Goal: Task Accomplishment & Management: Use online tool/utility

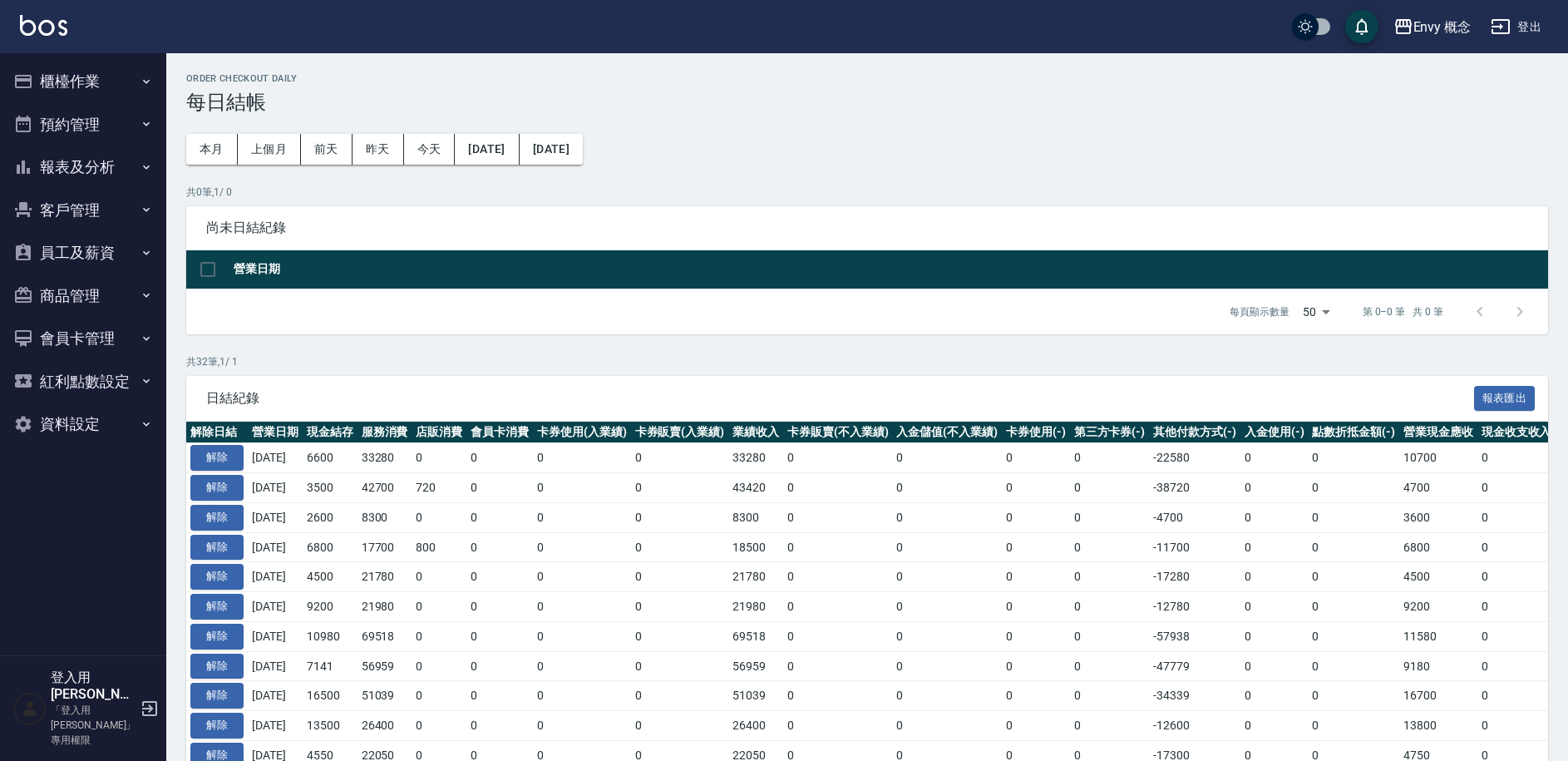
click at [112, 60] on button "櫃檯作業" at bounding box center [83, 82] width 153 height 43
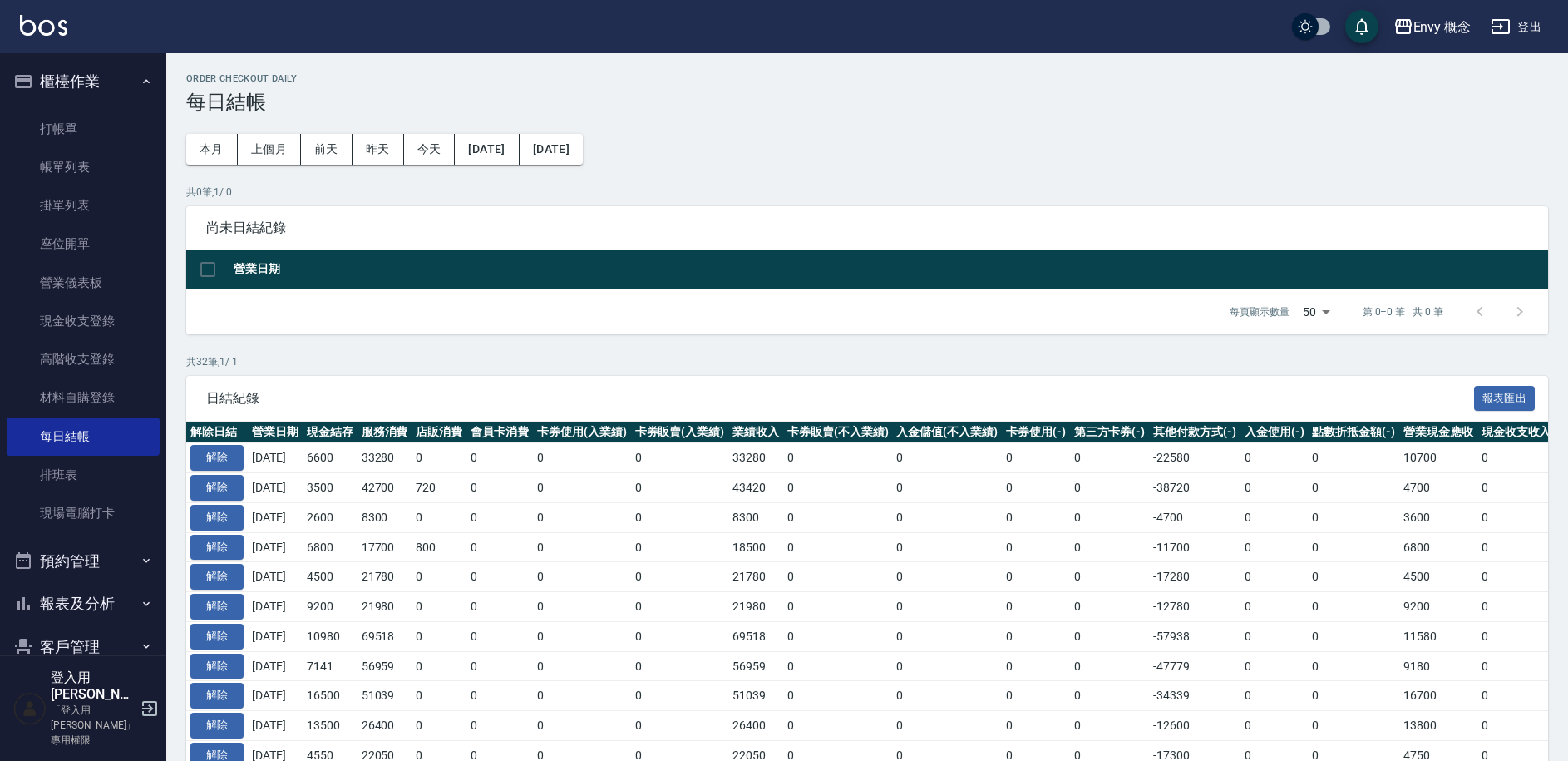
click at [111, 71] on button "櫃檯作業" at bounding box center [83, 82] width 153 height 43
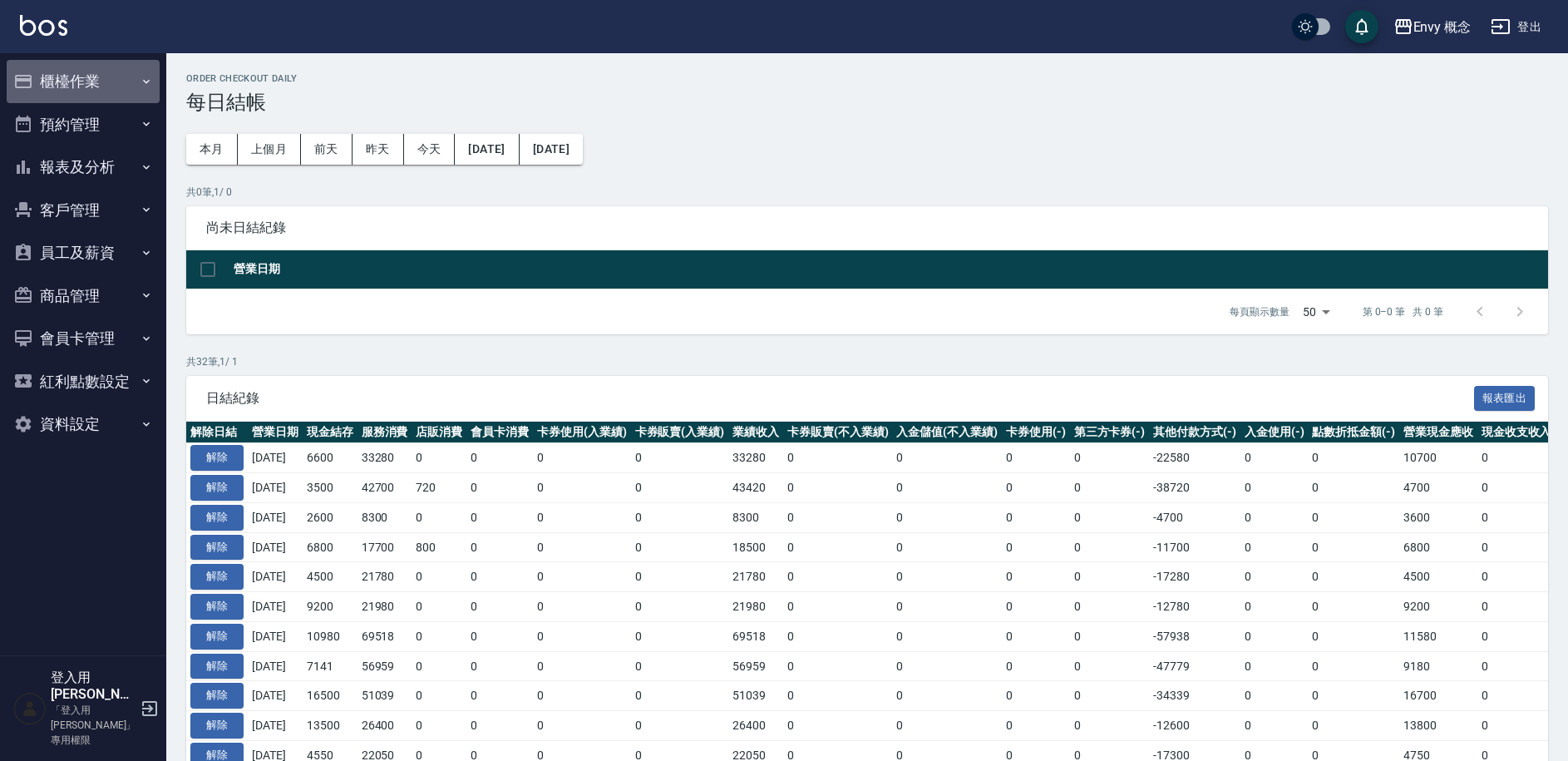
click at [103, 92] on button "櫃檯作業" at bounding box center [83, 82] width 153 height 43
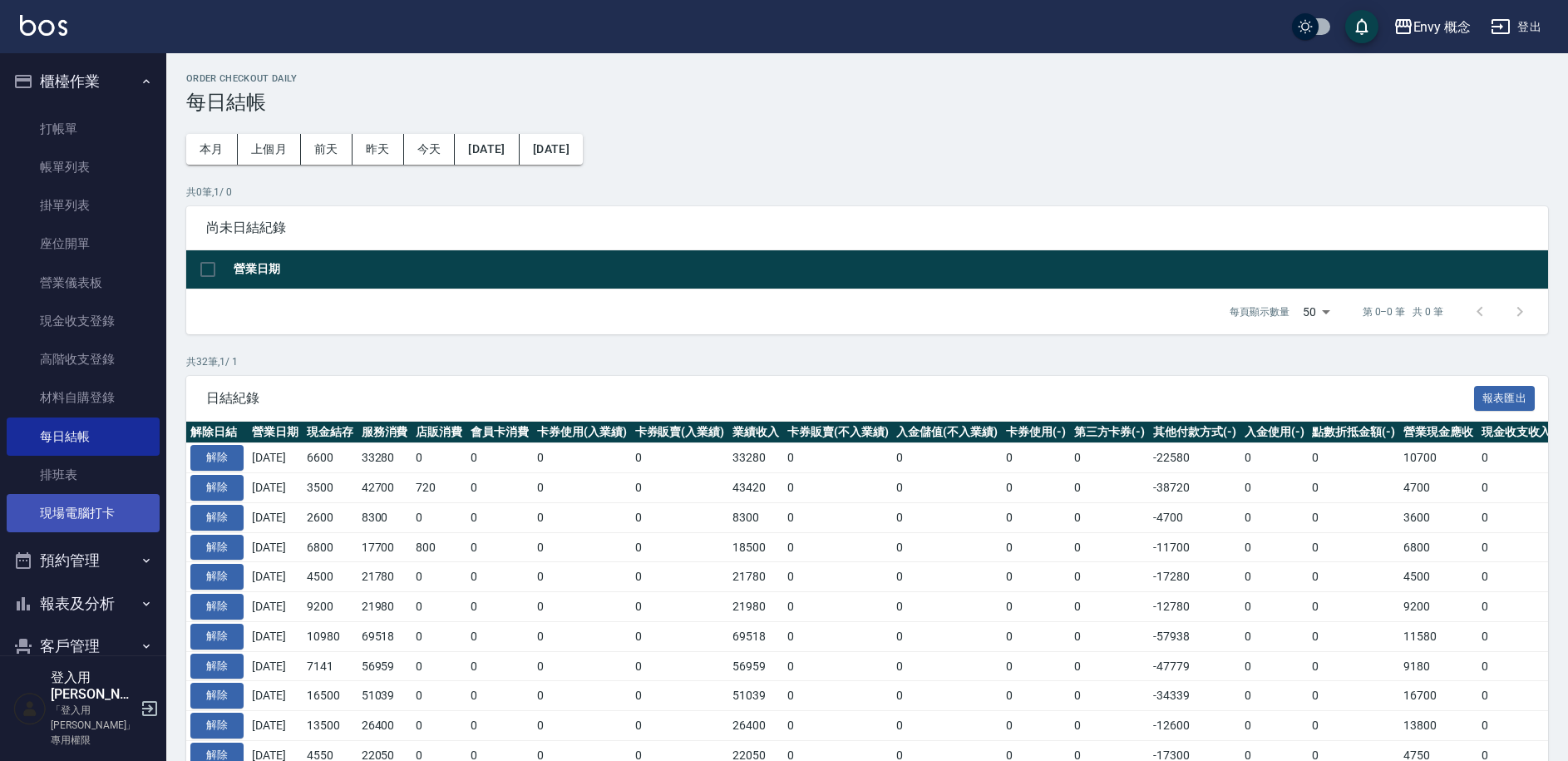
click at [94, 517] on link "現場電腦打卡" at bounding box center [83, 513] width 153 height 38
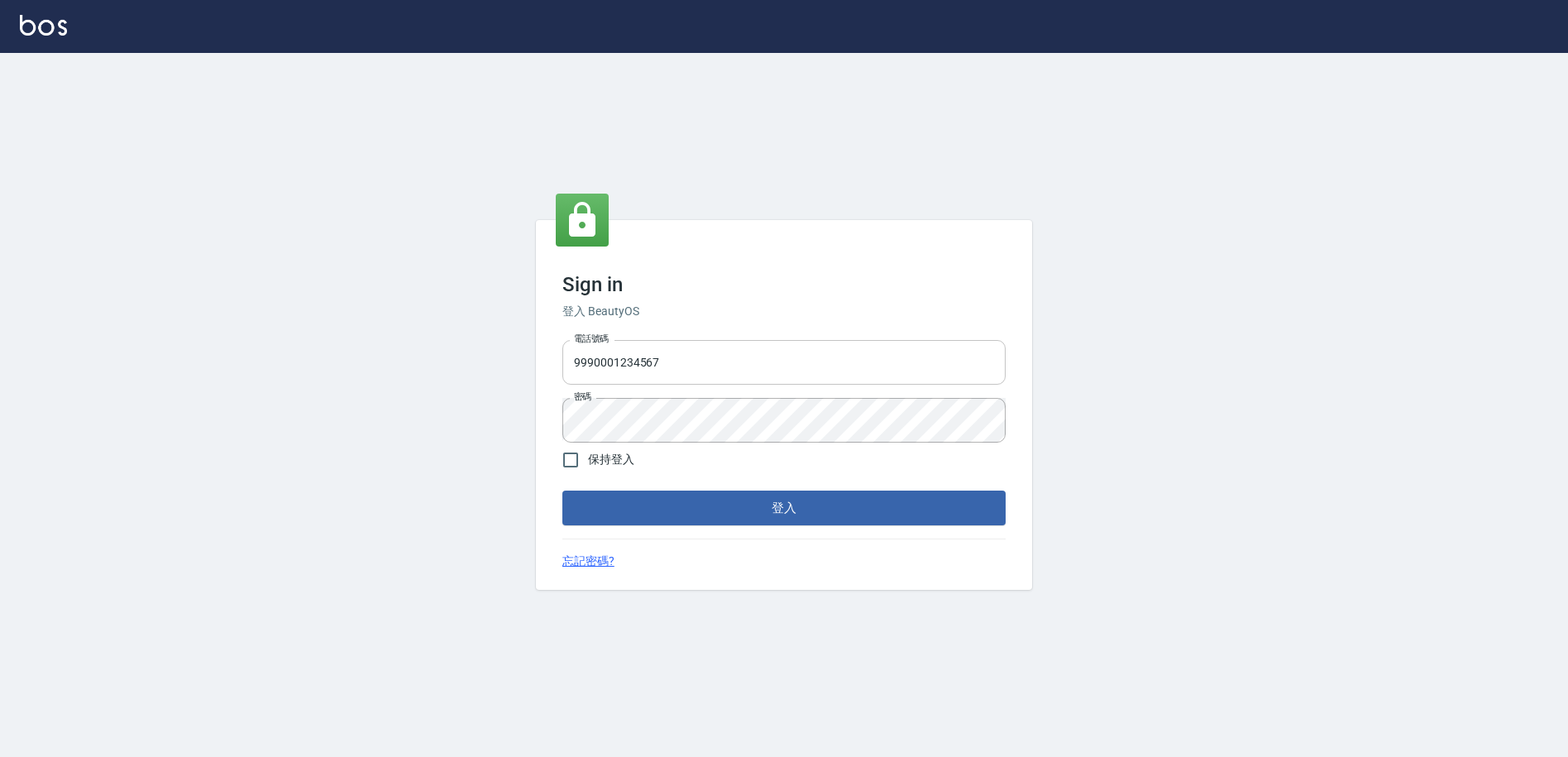
click at [741, 344] on input "9990001234567" at bounding box center [784, 362] width 444 height 45
click at [784, 355] on input "9990001234567" at bounding box center [784, 362] width 444 height 45
drag, startPoint x: 736, startPoint y: 343, endPoint x: 712, endPoint y: 380, distance: 44.1
click at [735, 343] on input "9990001234567" at bounding box center [784, 362] width 444 height 45
click at [708, 375] on input "9990001234567" at bounding box center [784, 362] width 444 height 45
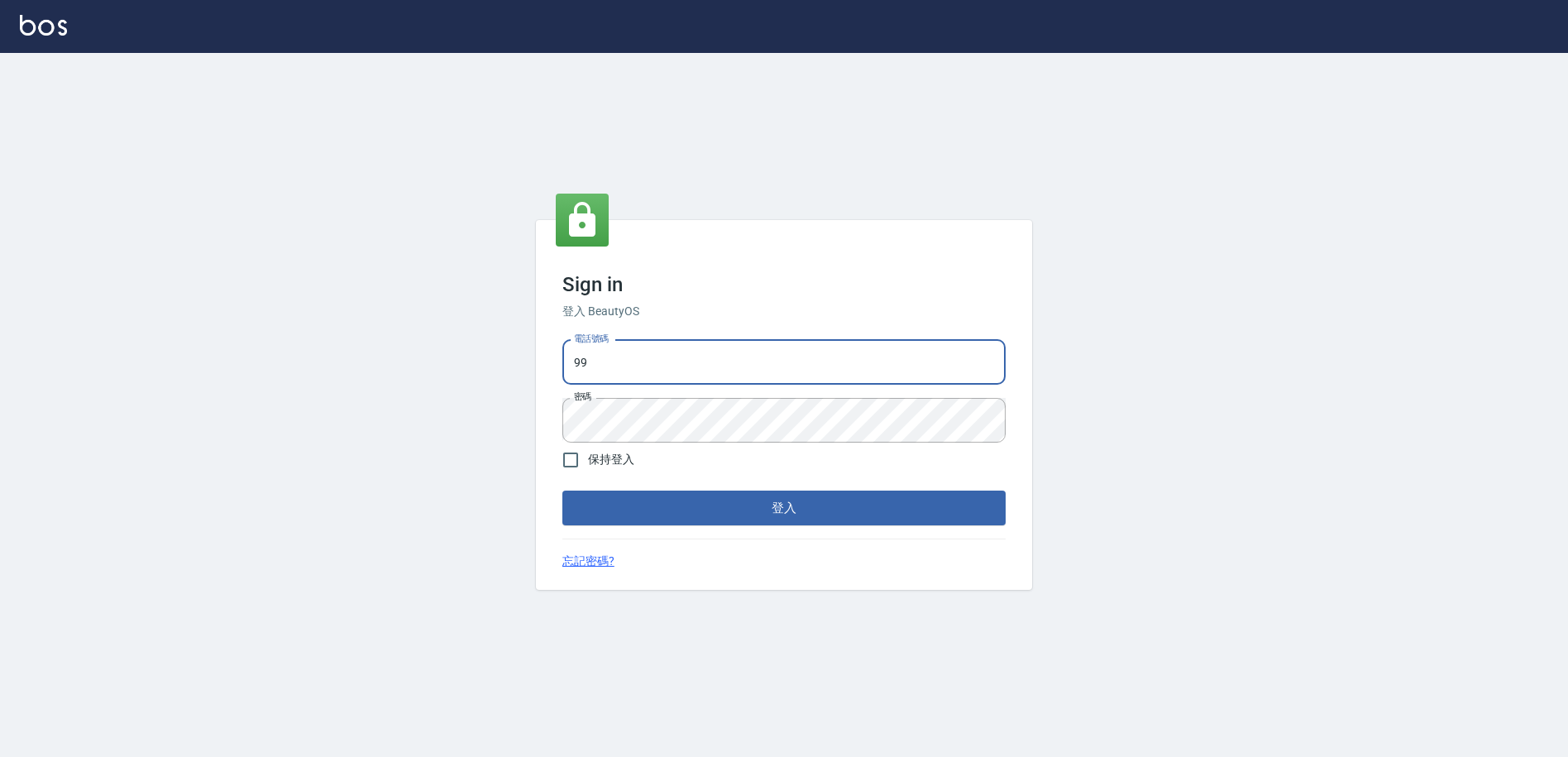
type input "9"
type input "０"
type input "0930889212"
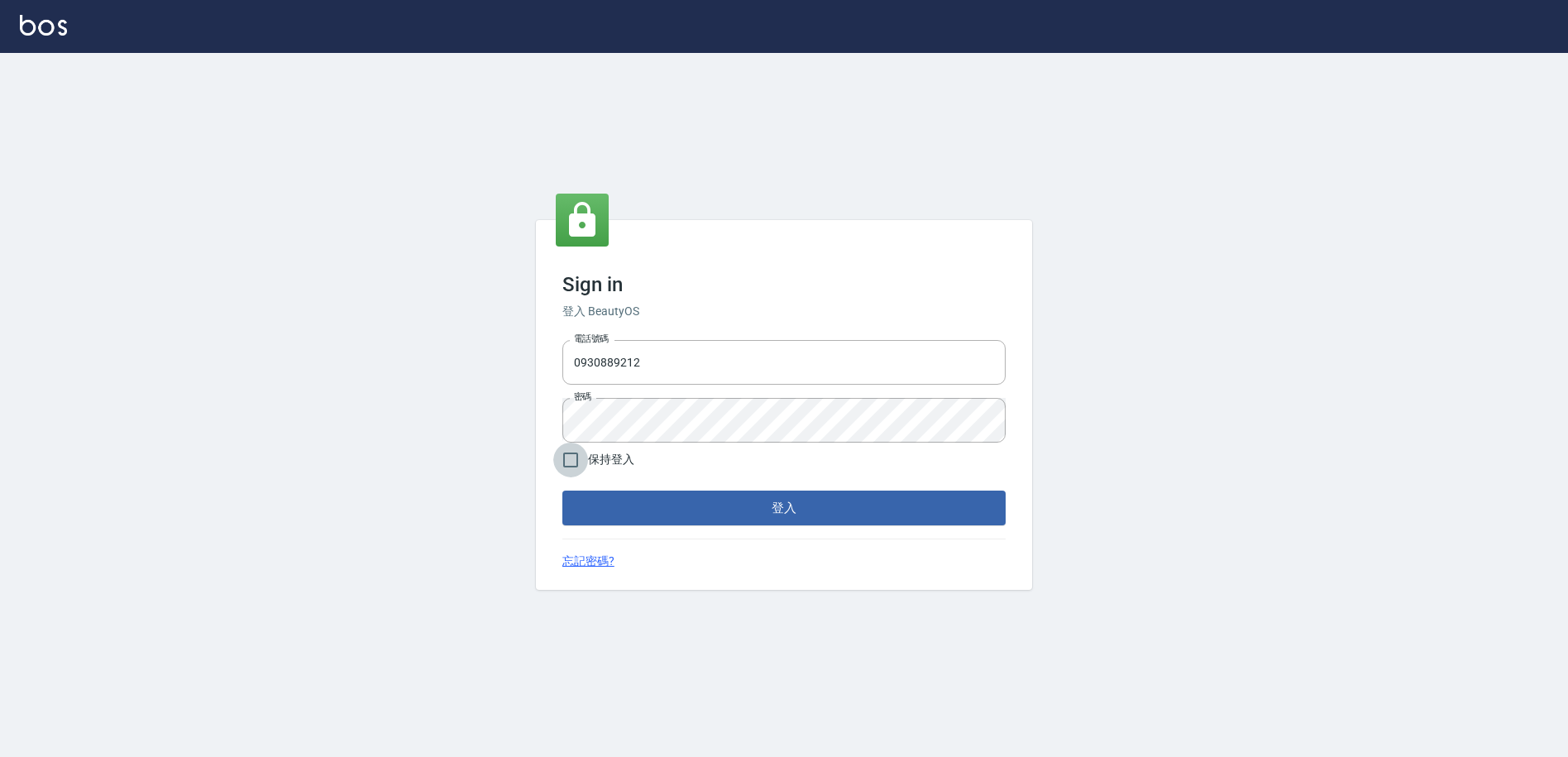
drag, startPoint x: 571, startPoint y: 460, endPoint x: 648, endPoint y: 487, distance: 81.6
click at [572, 460] on input "保持登入" at bounding box center [570, 459] width 34 height 34
checkbox input "true"
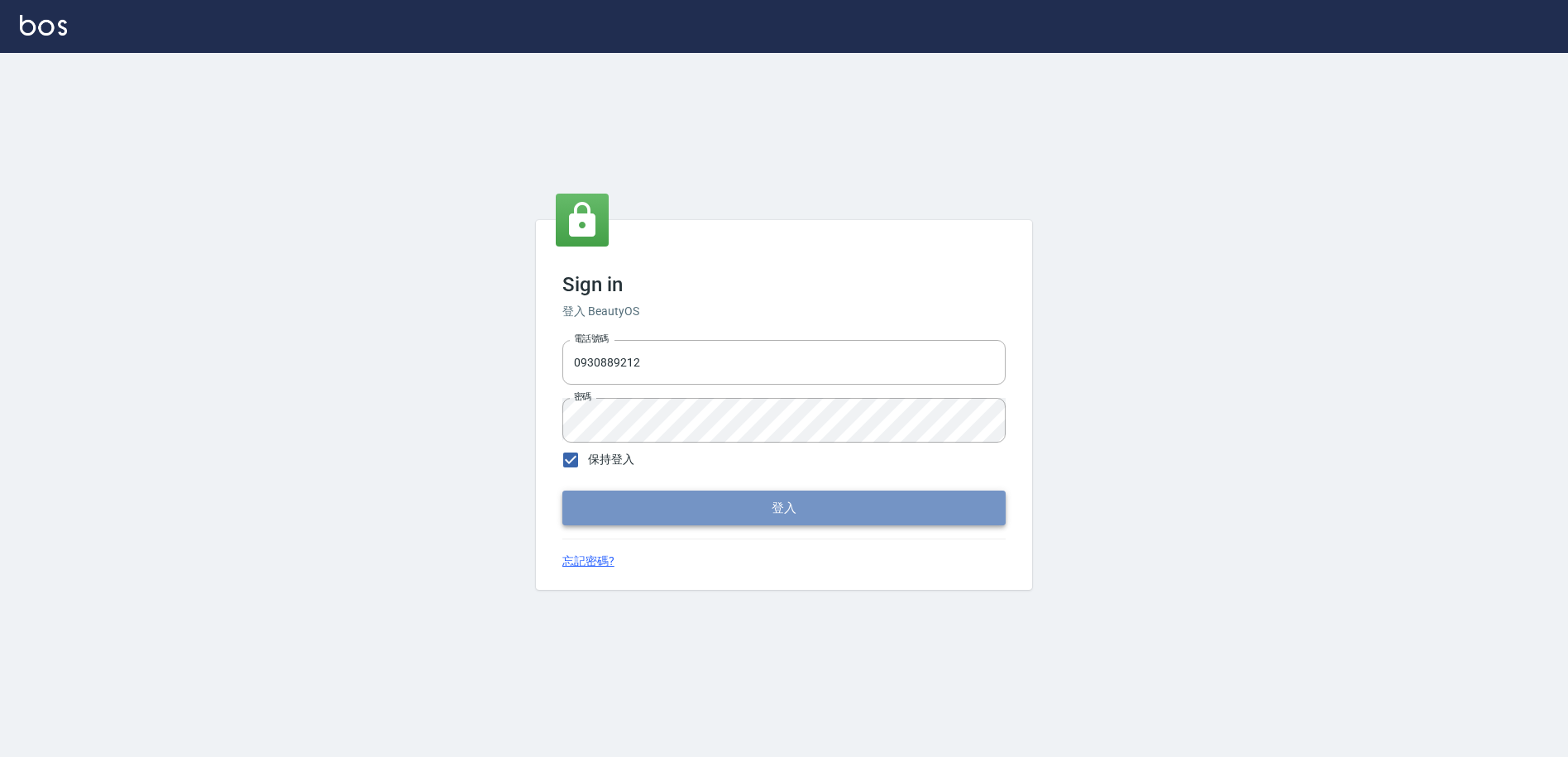
click at [663, 499] on button "登入" at bounding box center [784, 507] width 444 height 34
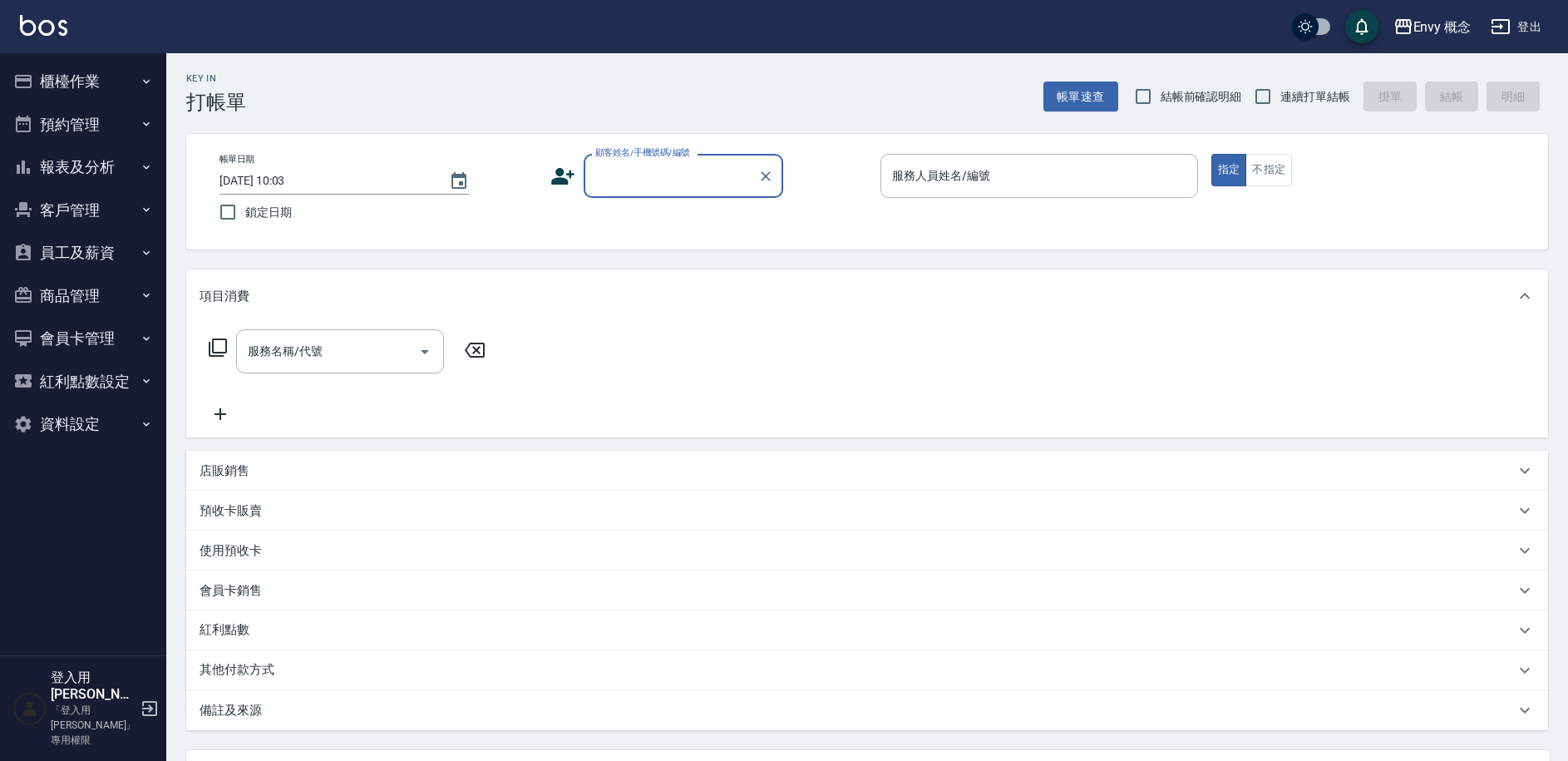
click at [109, 87] on button "櫃檯作業" at bounding box center [83, 82] width 153 height 43
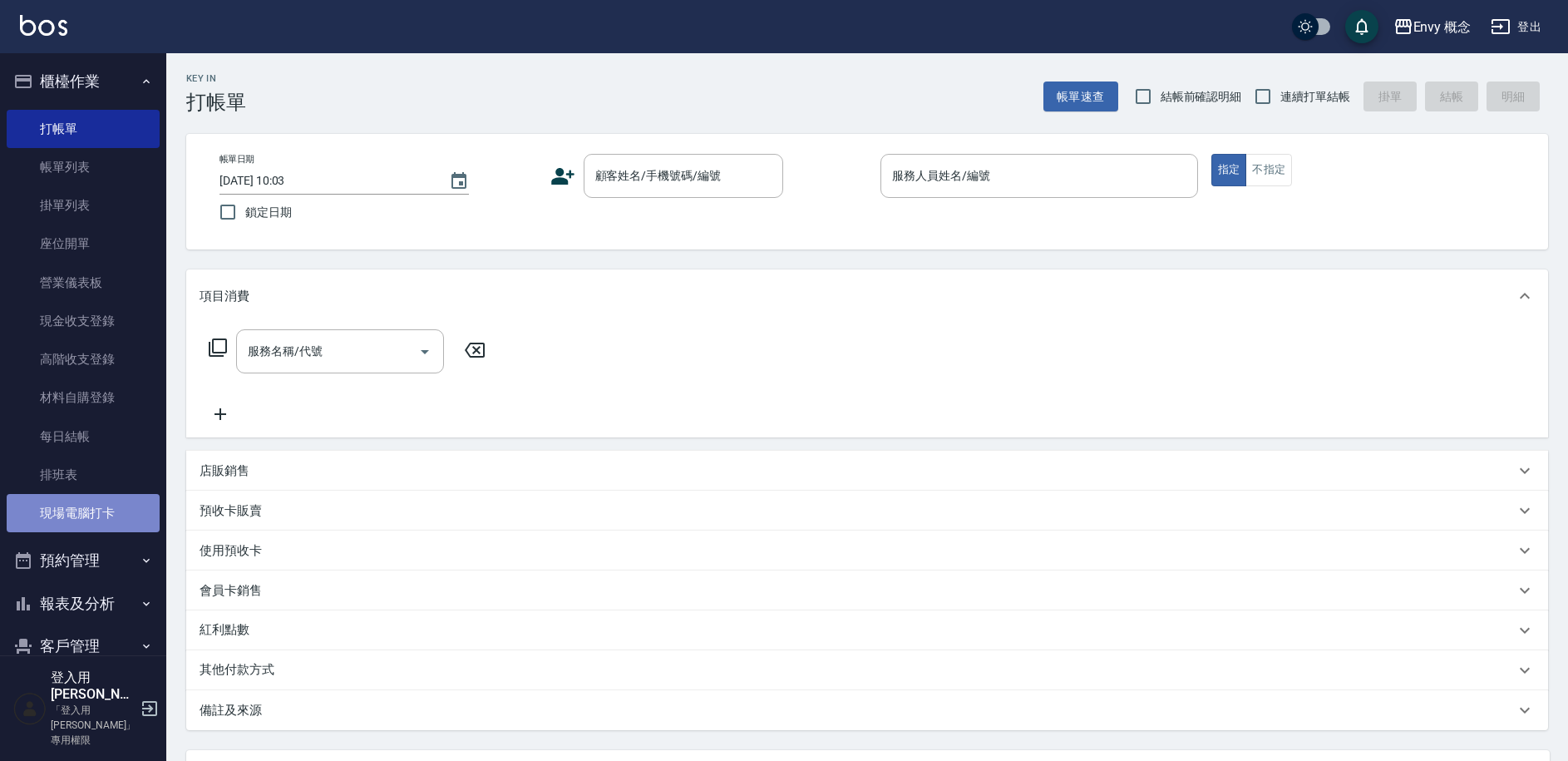
click at [103, 520] on link "現場電腦打卡" at bounding box center [83, 513] width 153 height 38
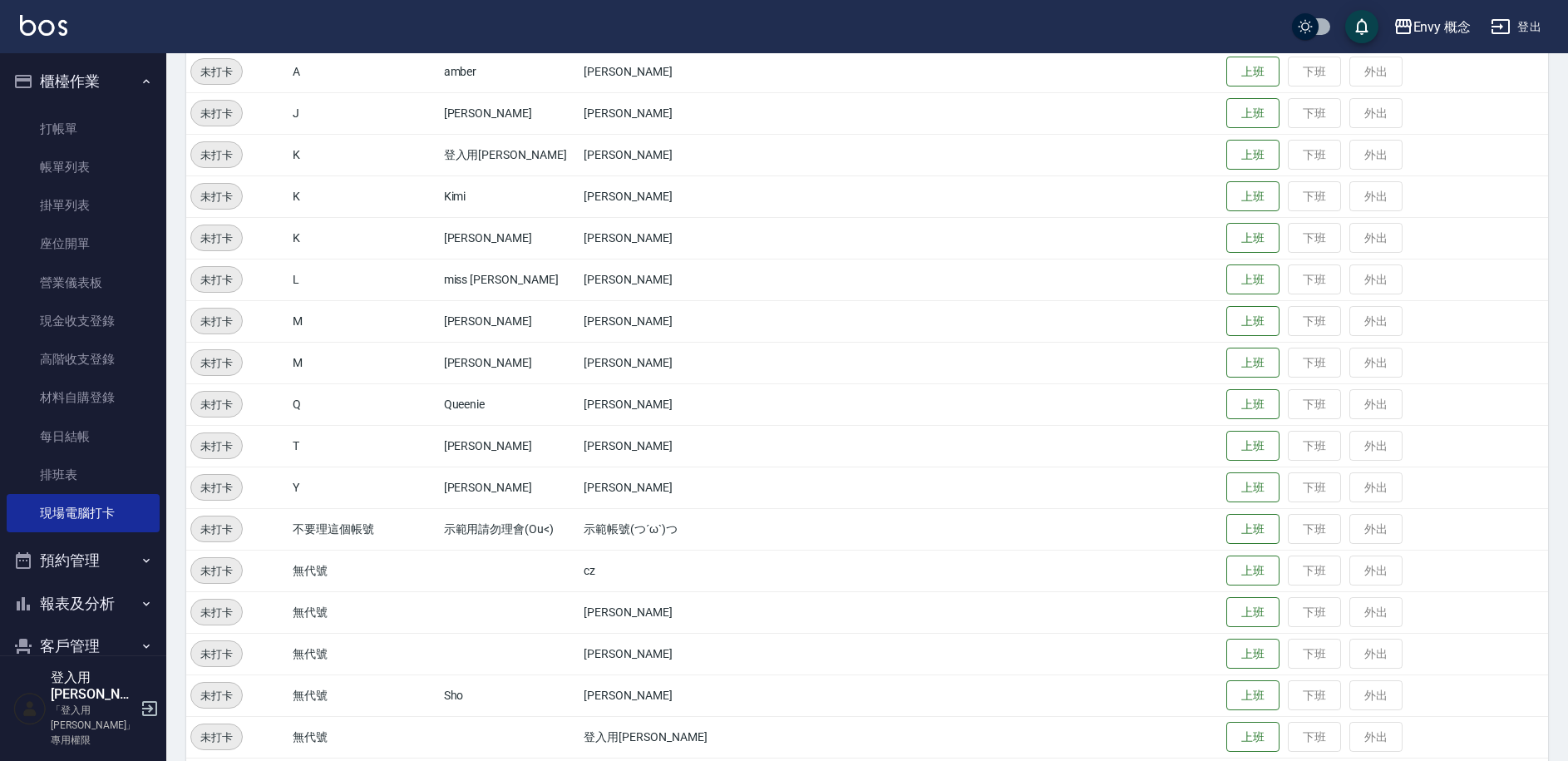
scroll to position [277, 0]
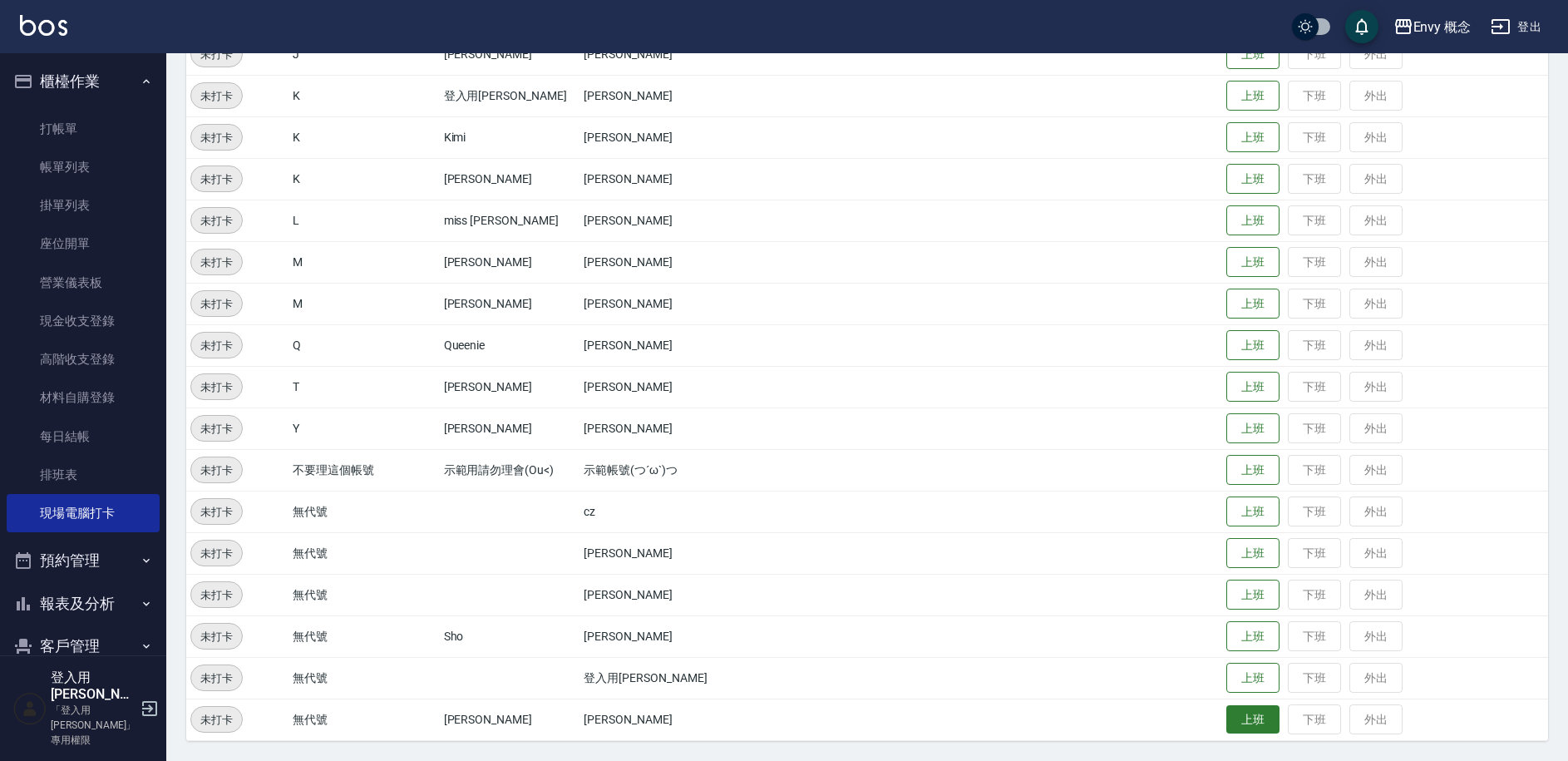
click at [1240, 725] on button "上班" at bounding box center [1253, 720] width 53 height 30
click at [1226, 644] on button "上班" at bounding box center [1253, 637] width 53 height 30
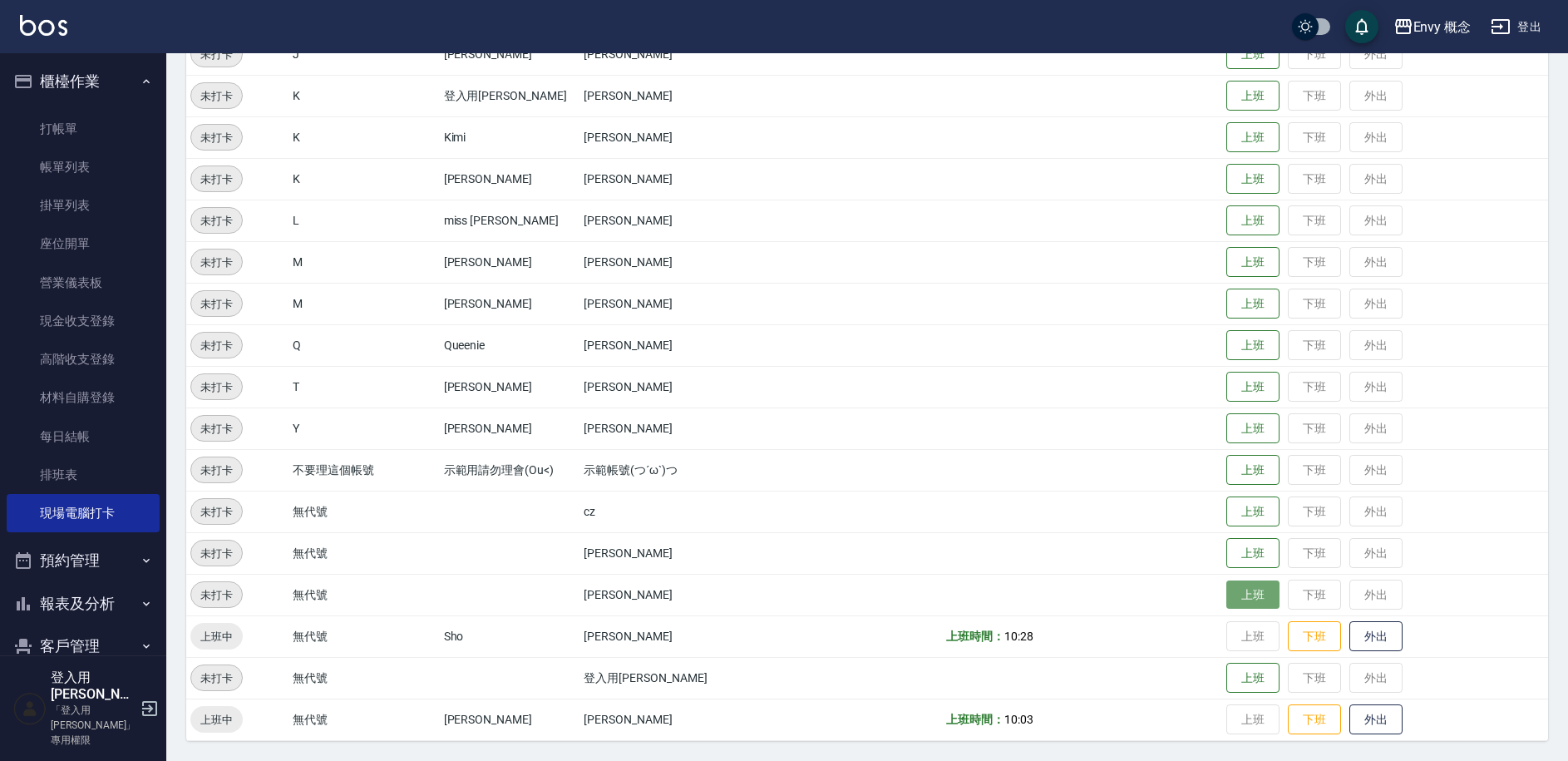
click at [1243, 591] on button "上班" at bounding box center [1253, 595] width 53 height 30
click at [1226, 301] on button "上班" at bounding box center [1253, 304] width 53 height 30
